Goal: Navigation & Orientation: Find specific page/section

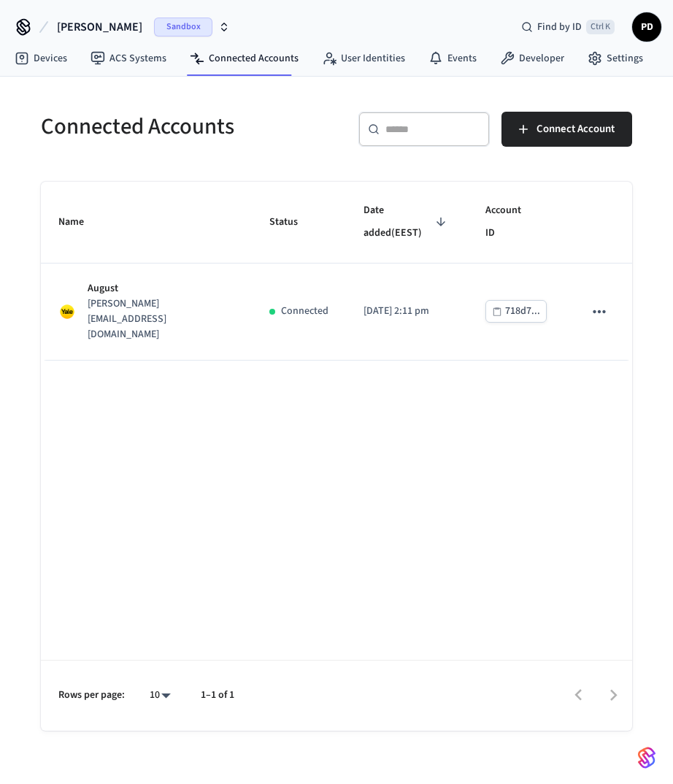
click at [88, 19] on span "[PERSON_NAME]" at bounding box center [99, 27] width 85 height 18
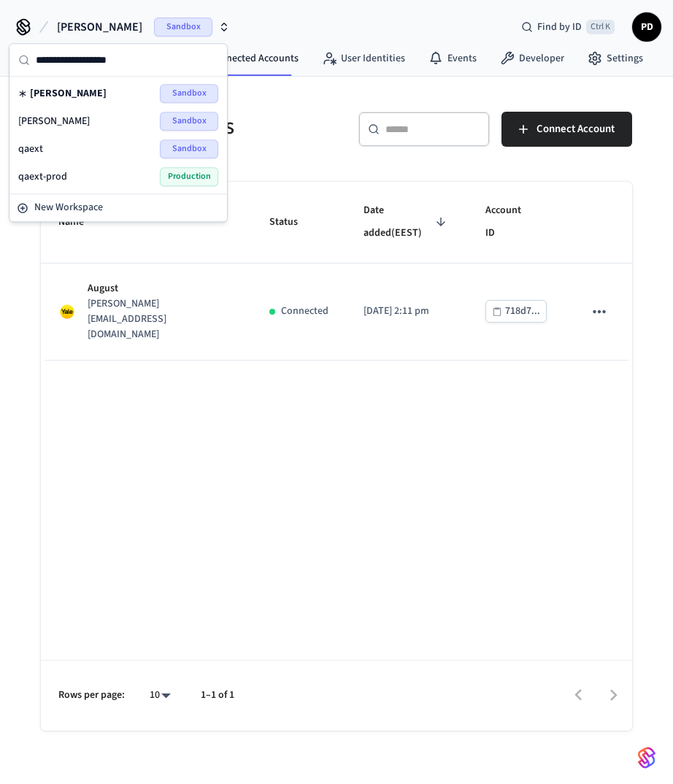
click at [98, 119] on div "dev-[PERSON_NAME]" at bounding box center [118, 121] width 200 height 19
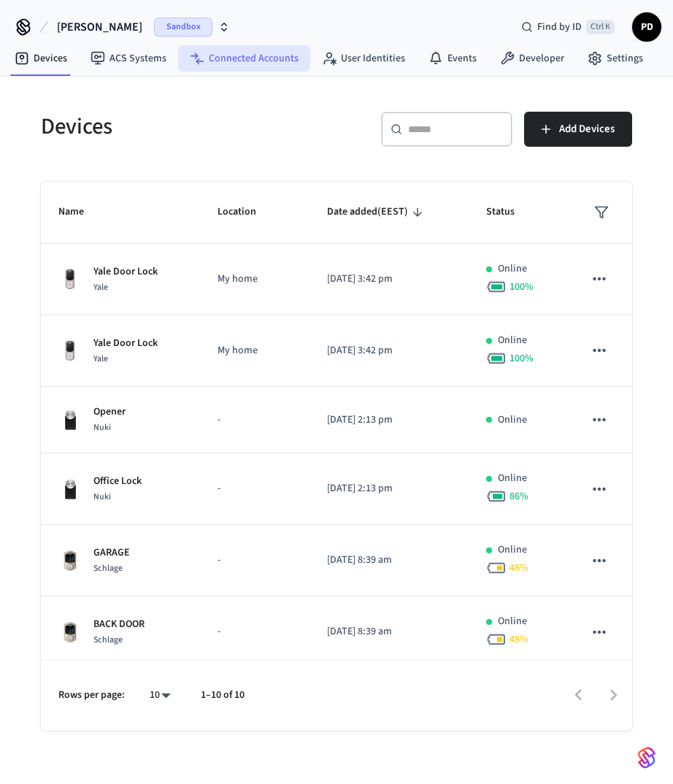
click at [264, 64] on link "Connected Accounts" at bounding box center [244, 58] width 132 height 26
